Goal: Information Seeking & Learning: Learn about a topic

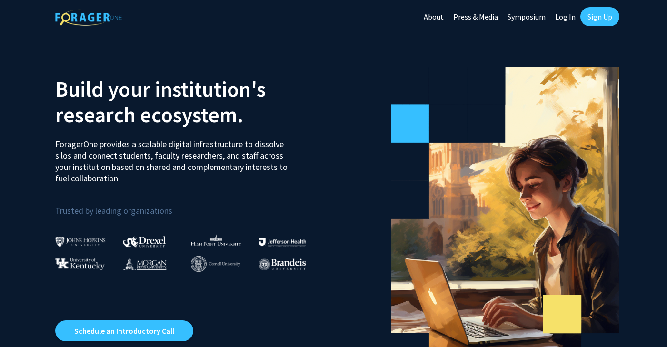
click at [559, 20] on link "Log In" at bounding box center [566, 16] width 30 height 33
select select
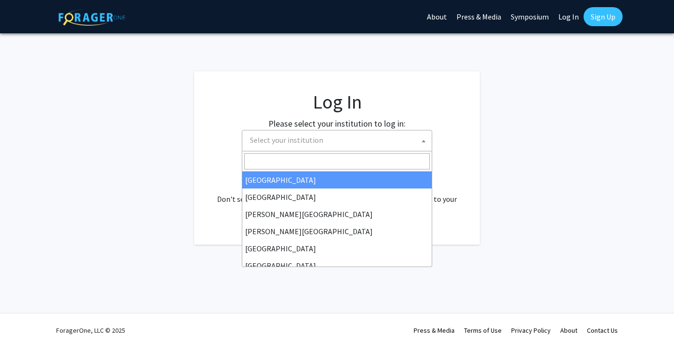
click at [371, 145] on span "Select your institution" at bounding box center [339, 140] width 186 height 20
type input "j"
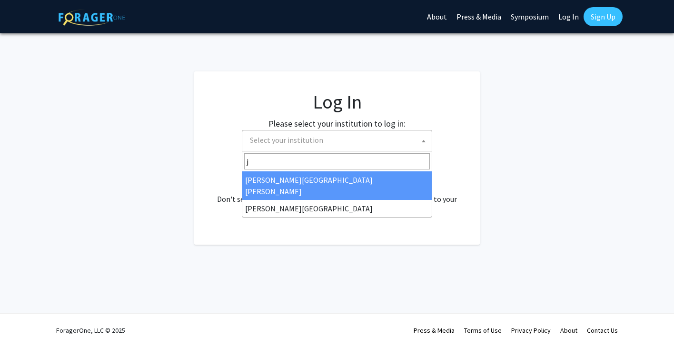
select select "1"
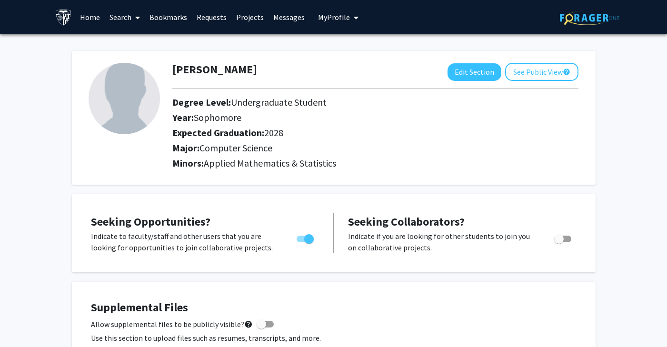
click at [199, 20] on link "Requests" at bounding box center [212, 16] width 40 height 33
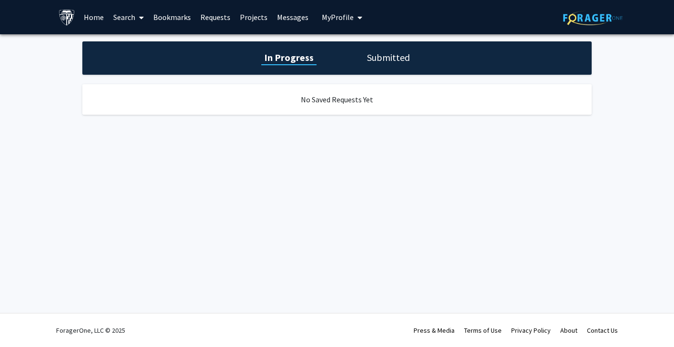
click at [247, 18] on link "Projects" at bounding box center [253, 16] width 37 height 33
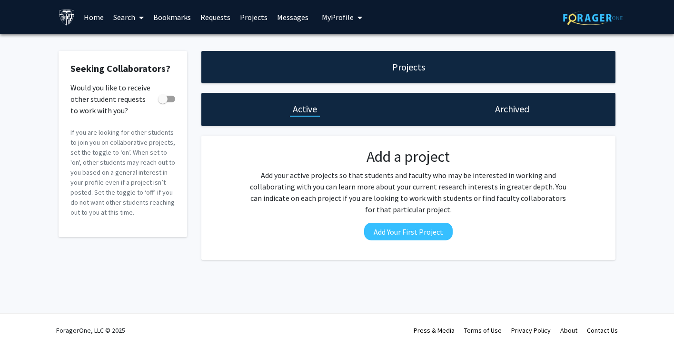
click at [286, 21] on link "Messages" at bounding box center [292, 16] width 41 height 33
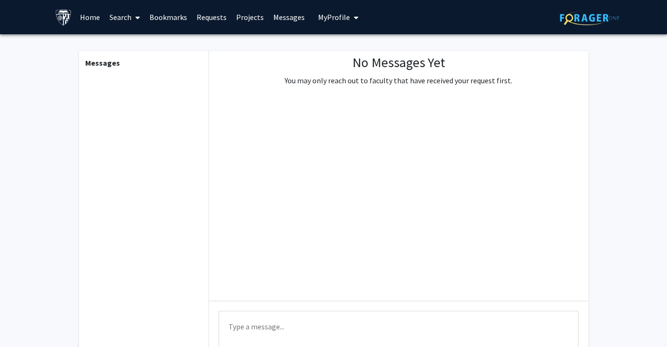
click at [97, 14] on link "Home" at bounding box center [90, 16] width 30 height 33
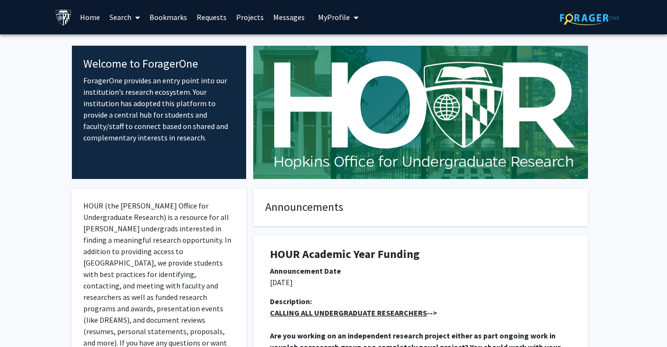
click at [251, 21] on link "Projects" at bounding box center [249, 16] width 37 height 33
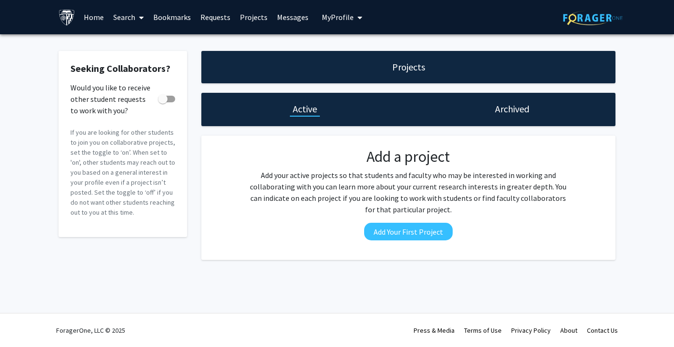
click at [284, 20] on link "Messages" at bounding box center [292, 16] width 41 height 33
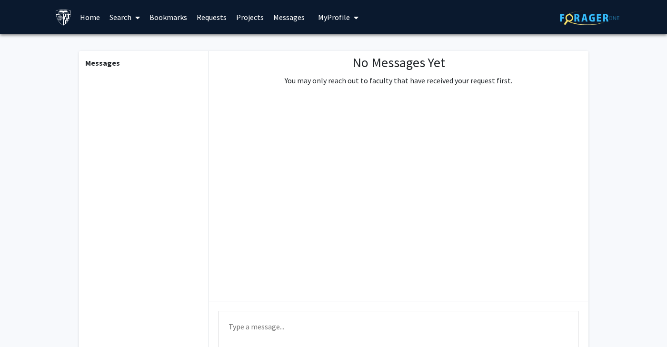
click at [337, 15] on span "My Profile" at bounding box center [334, 17] width 32 height 10
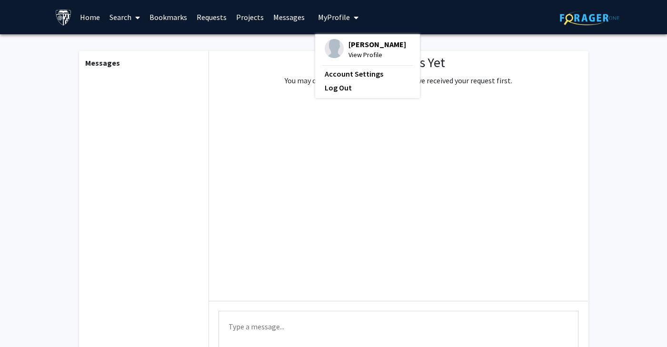
click at [60, 23] on img at bounding box center [63, 17] width 17 height 17
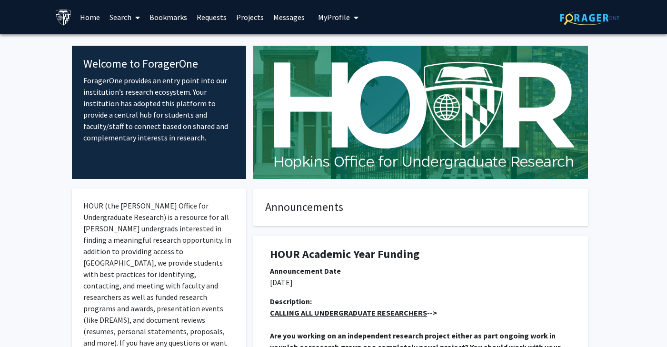
click at [60, 23] on img at bounding box center [63, 17] width 17 height 17
click at [85, 24] on link "Home" at bounding box center [90, 16] width 30 height 33
click at [87, 23] on link "Home" at bounding box center [90, 16] width 30 height 33
click at [125, 19] on link "Search" at bounding box center [125, 16] width 40 height 33
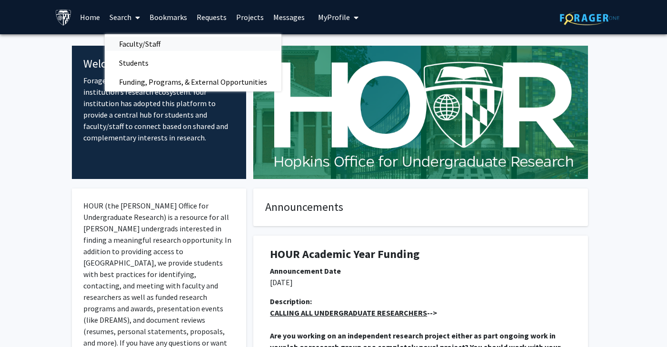
click at [140, 46] on span "Faculty/Staff" at bounding box center [140, 43] width 70 height 19
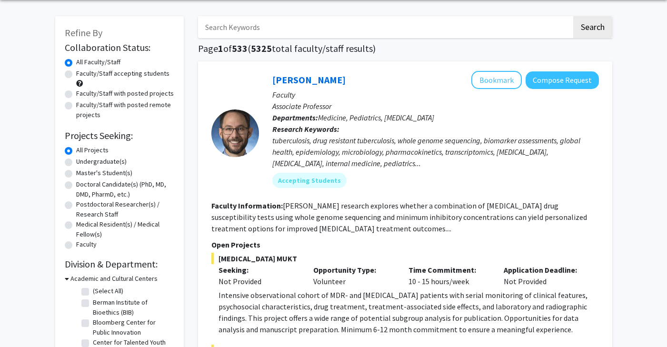
scroll to position [18, 0]
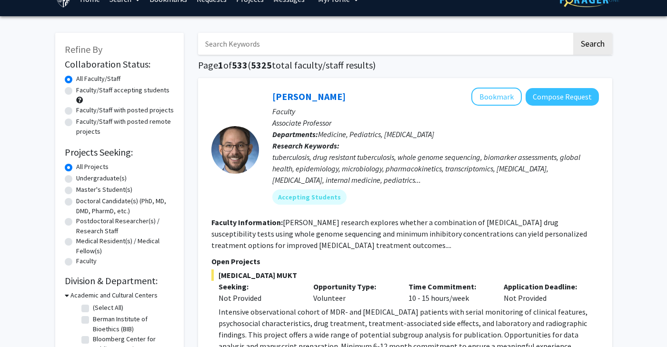
click at [76, 90] on label "Faculty/Staff accepting students" at bounding box center [122, 90] width 93 height 10
click at [76, 90] on input "Faculty/Staff accepting students" at bounding box center [79, 88] width 6 height 6
radio input "true"
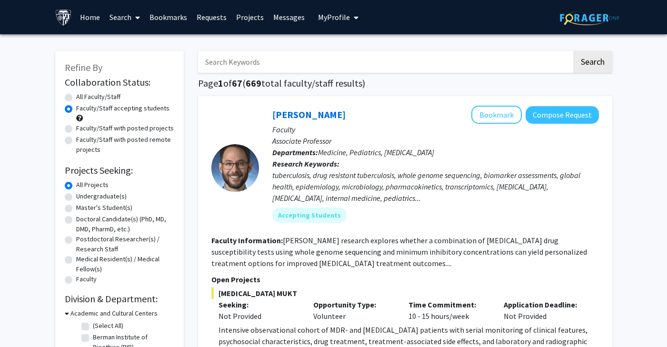
click at [250, 55] on input "Search Keywords" at bounding box center [385, 62] width 374 height 22
type input "machine learning"
click at [573, 51] on button "Search" at bounding box center [592, 62] width 39 height 22
radio input "true"
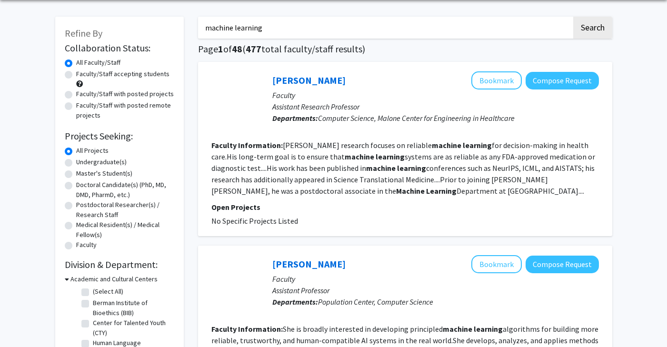
scroll to position [34, 0]
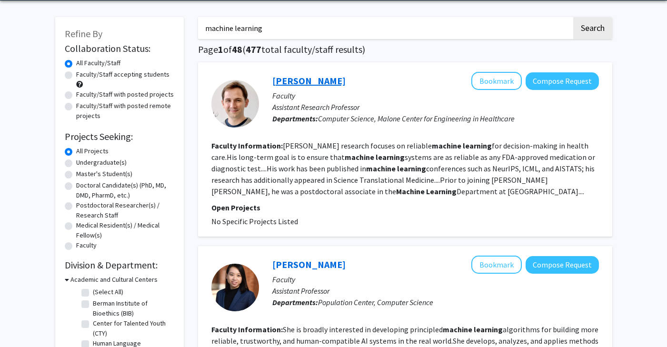
click at [292, 75] on link "Michael Oberst" at bounding box center [308, 81] width 73 height 12
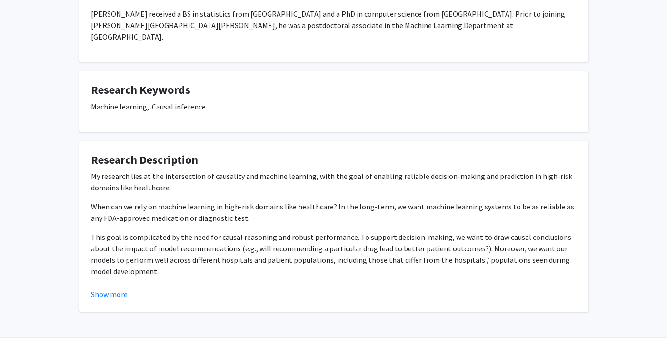
scroll to position [253, 0]
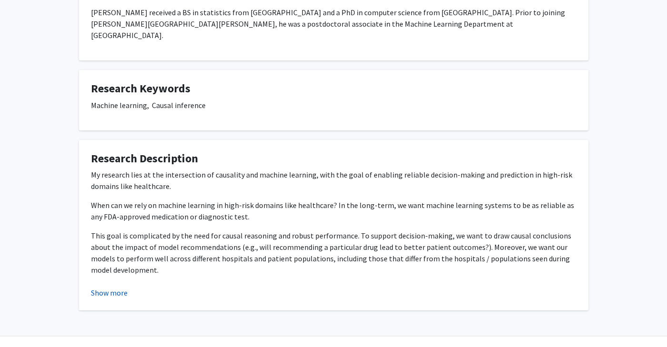
click at [111, 287] on button "Show more" at bounding box center [109, 292] width 37 height 11
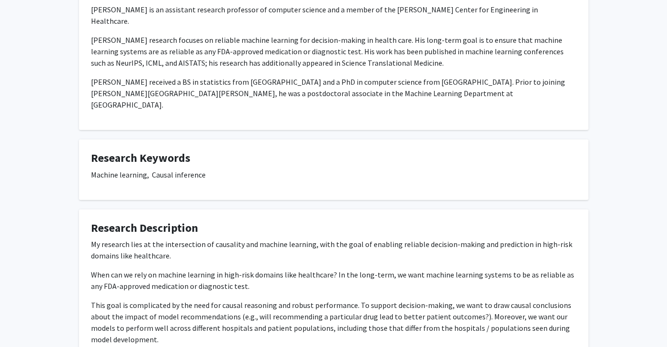
scroll to position [0, 0]
